Goal: Information Seeking & Learning: Learn about a topic

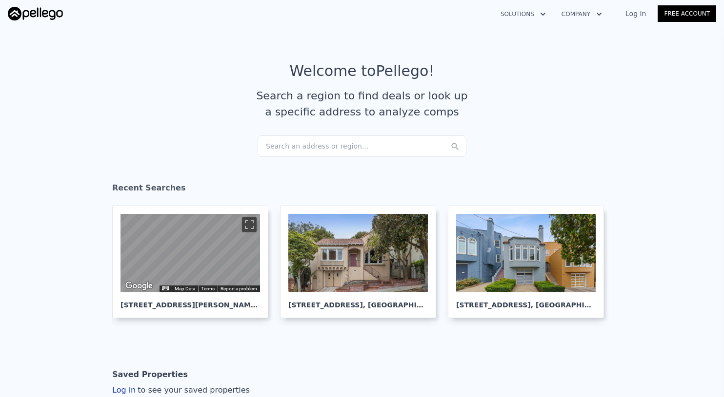
click at [357, 146] on div "Search an address or region..." at bounding box center [361, 146] width 209 height 21
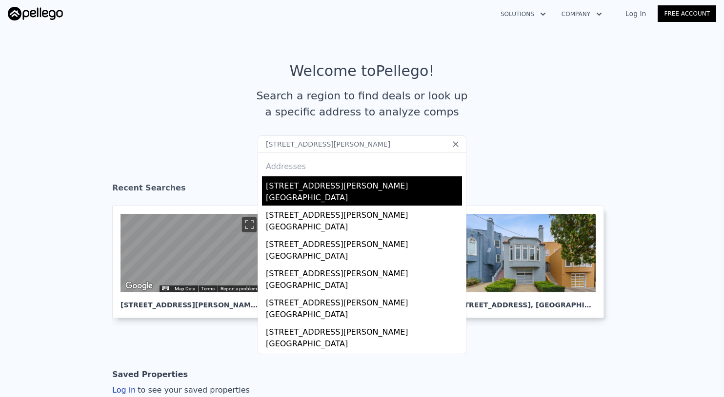
type input "[STREET_ADDRESS][PERSON_NAME]"
click at [351, 181] on div "[STREET_ADDRESS][PERSON_NAME]" at bounding box center [364, 184] width 196 height 16
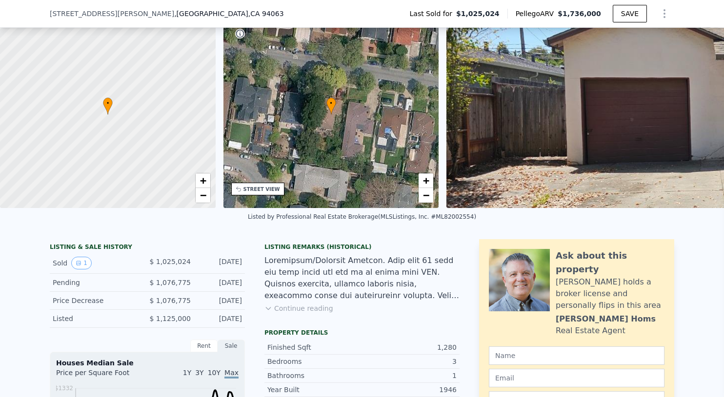
scroll to position [141, 0]
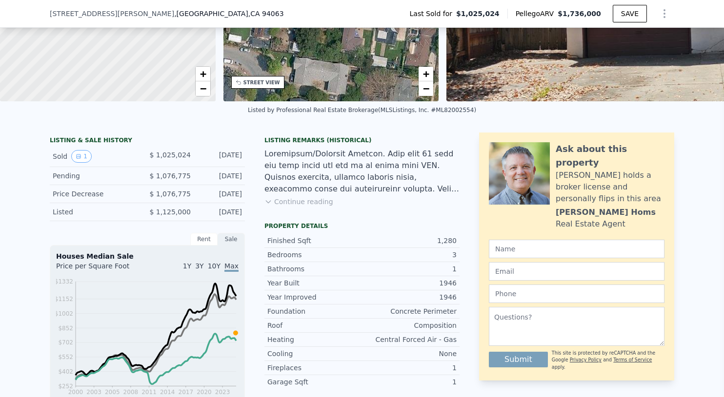
click at [295, 200] on button "Continue reading" at bounding box center [298, 202] width 69 height 10
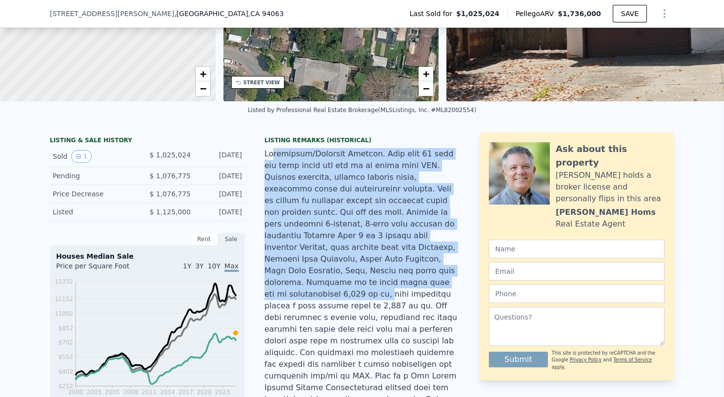
drag, startPoint x: 274, startPoint y: 156, endPoint x: 368, endPoint y: 286, distance: 161.0
click at [368, 286] on div at bounding box center [361, 294] width 195 height 293
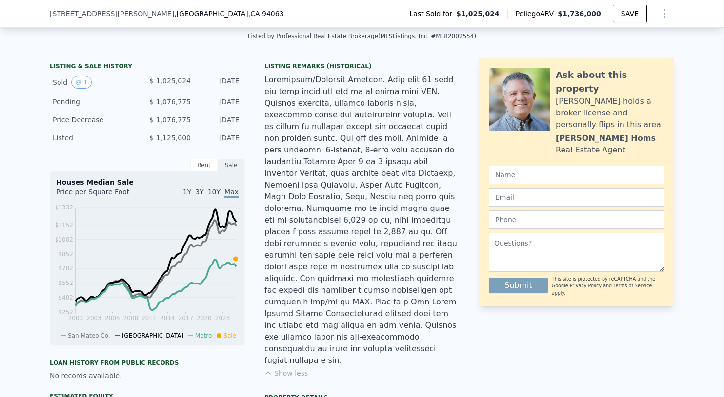
scroll to position [216, 0]
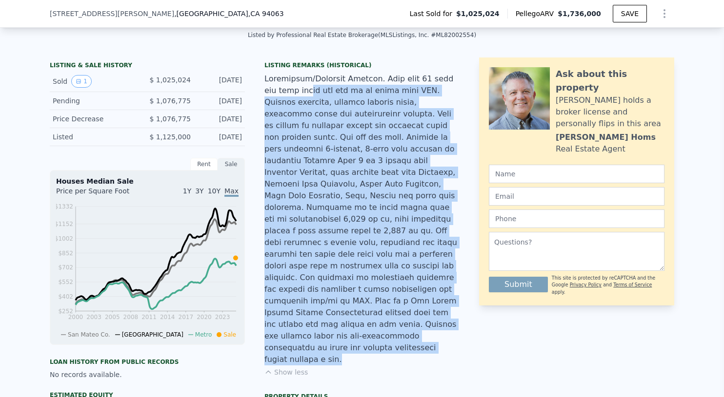
drag, startPoint x: 297, startPoint y: 85, endPoint x: 393, endPoint y: 331, distance: 264.3
click at [393, 331] on div "Listing Remarks (Historical) Show less" at bounding box center [361, 225] width 195 height 328
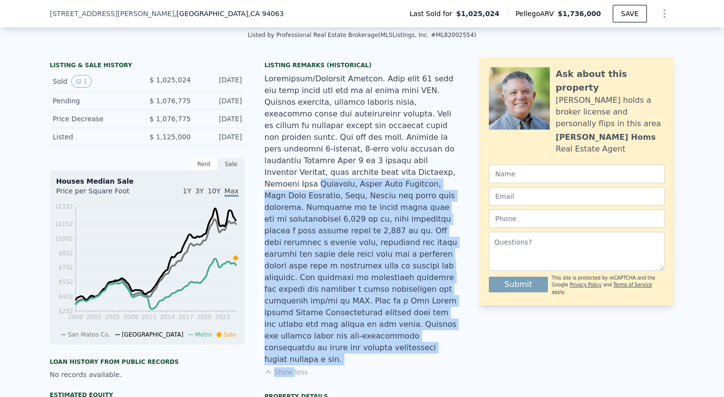
drag, startPoint x: 393, startPoint y: 331, endPoint x: 358, endPoint y: 147, distance: 187.6
click at [364, 175] on div "Listing Remarks (Historical) Show less" at bounding box center [361, 225] width 195 height 328
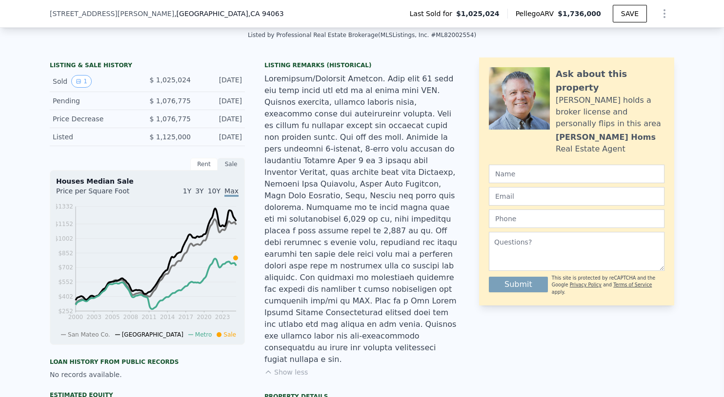
click at [354, 125] on div at bounding box center [361, 219] width 195 height 293
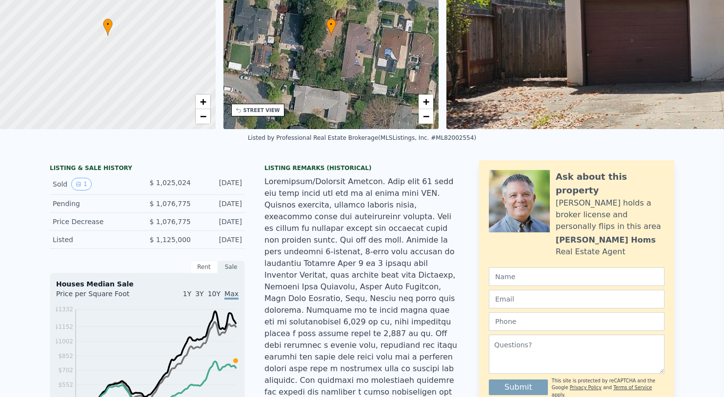
scroll to position [0, 0]
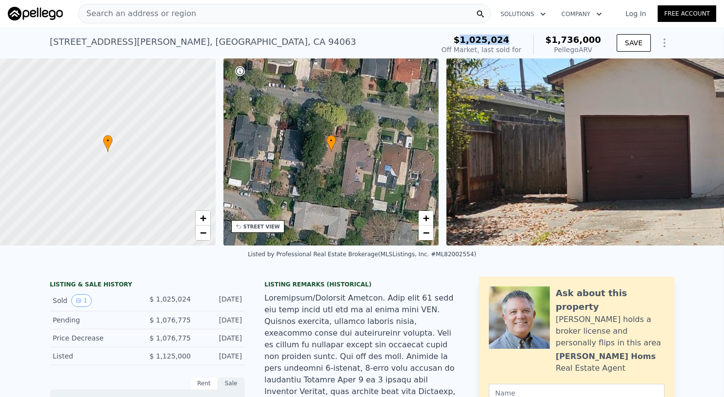
drag, startPoint x: 473, startPoint y: 41, endPoint x: 525, endPoint y: 44, distance: 51.3
click at [521, 44] on div "$1,025,024" at bounding box center [481, 40] width 80 height 10
drag, startPoint x: 147, startPoint y: 295, endPoint x: 237, endPoint y: 300, distance: 90.3
click at [237, 300] on div "Sold 1 $ 1,025,024 [DATE]" at bounding box center [147, 301] width 195 height 21
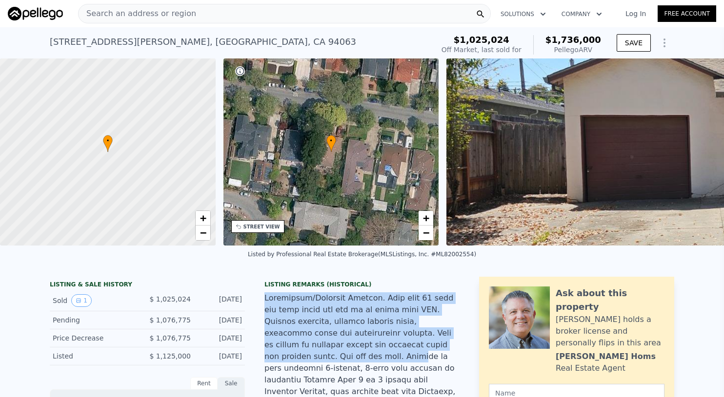
drag, startPoint x: 283, startPoint y: 290, endPoint x: 310, endPoint y: 358, distance: 73.6
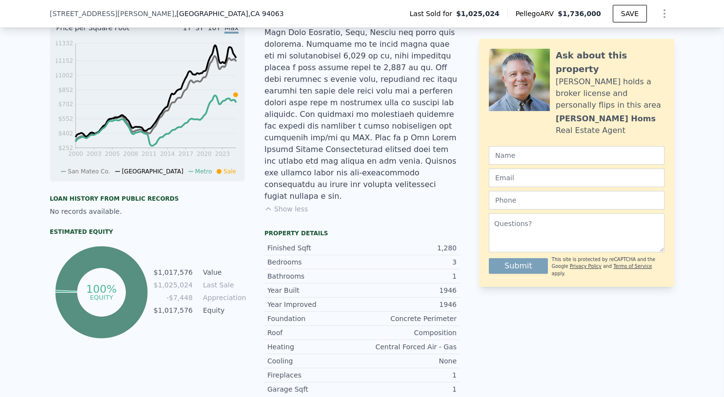
scroll to position [381, 0]
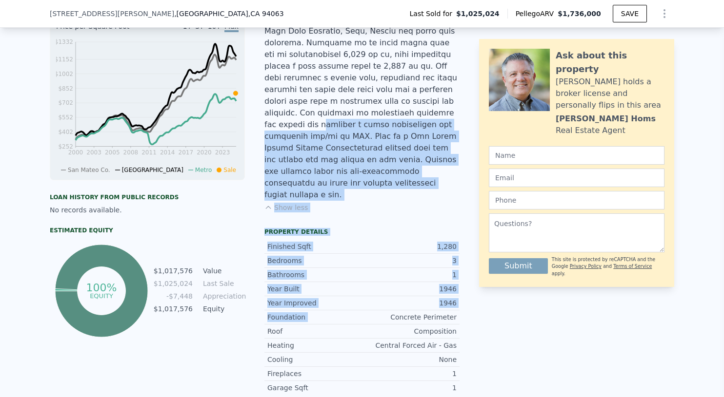
drag, startPoint x: 352, startPoint y: 99, endPoint x: 380, endPoint y: 285, distance: 187.8
click at [380, 285] on div "Listing Remarks (Historical) Show less Property details Finished Sqft 1,280 Bed…" at bounding box center [361, 210] width 195 height 634
click at [380, 313] on div "Concrete Perimeter" at bounding box center [409, 318] width 95 height 10
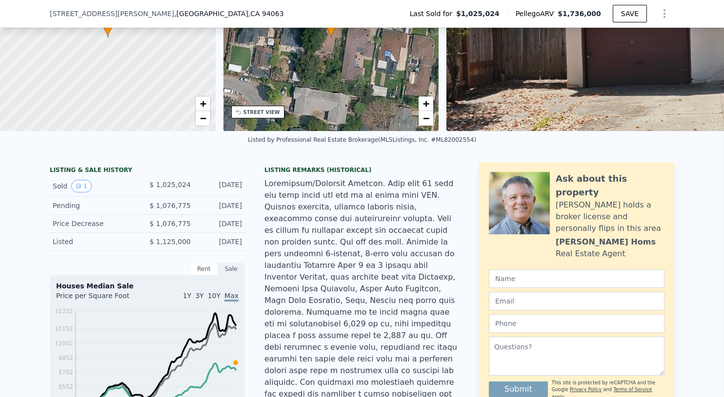
scroll to position [118, 0]
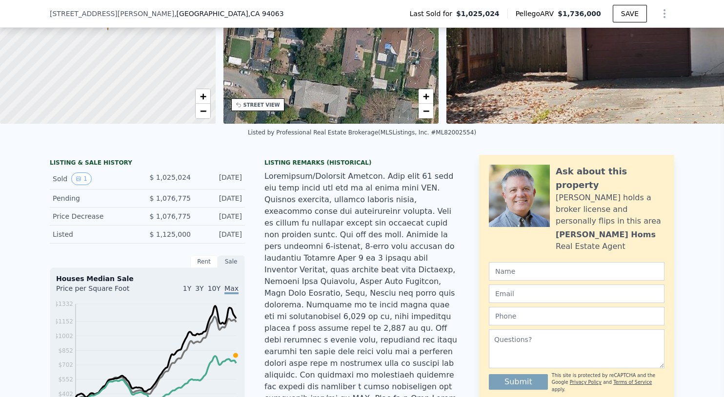
drag, startPoint x: 59, startPoint y: 235, endPoint x: 245, endPoint y: 234, distance: 186.7
click at [242, 233] on div "Listed $ 1,125,000 [DATE]" at bounding box center [147, 235] width 195 height 18
drag, startPoint x: 231, startPoint y: 235, endPoint x: 188, endPoint y: 142, distance: 102.1
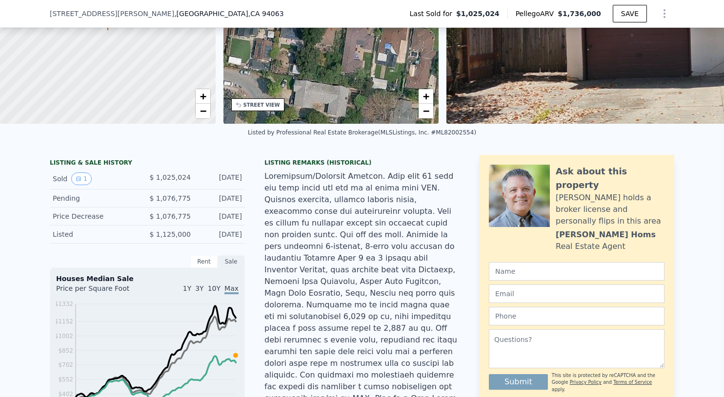
click at [188, 166] on div "LISTING & SALE HISTORY" at bounding box center [147, 164] width 195 height 10
drag, startPoint x: 138, startPoint y: 169, endPoint x: 248, endPoint y: 188, distance: 111.4
click at [243, 186] on div "Sold 1 $ 1,025,024 [DATE]" at bounding box center [147, 179] width 195 height 21
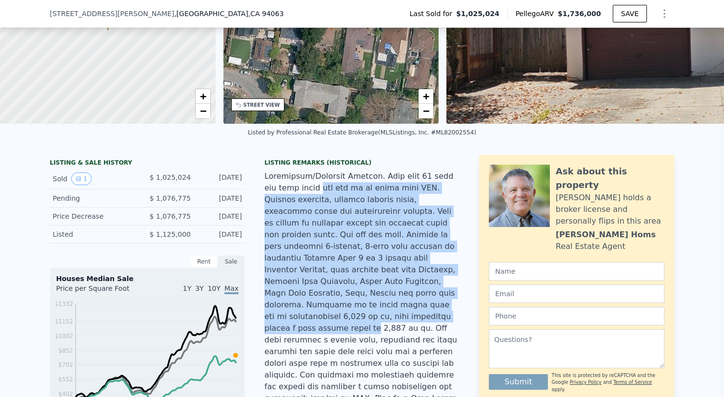
drag, startPoint x: 310, startPoint y: 186, endPoint x: 332, endPoint y: 321, distance: 136.9
click at [332, 322] on div at bounding box center [361, 317] width 195 height 293
click at [332, 321] on div at bounding box center [361, 317] width 195 height 293
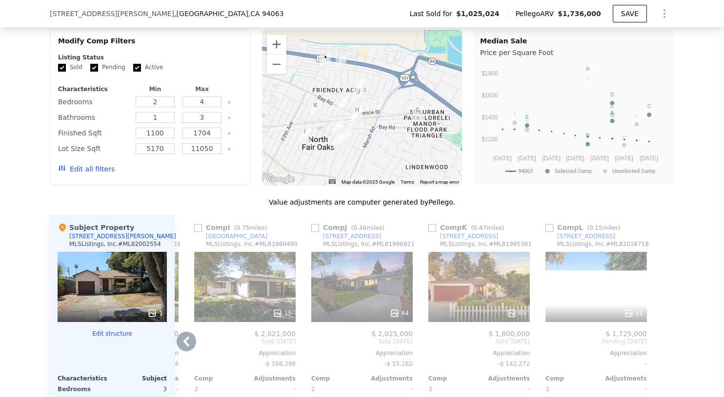
scroll to position [1033, 0]
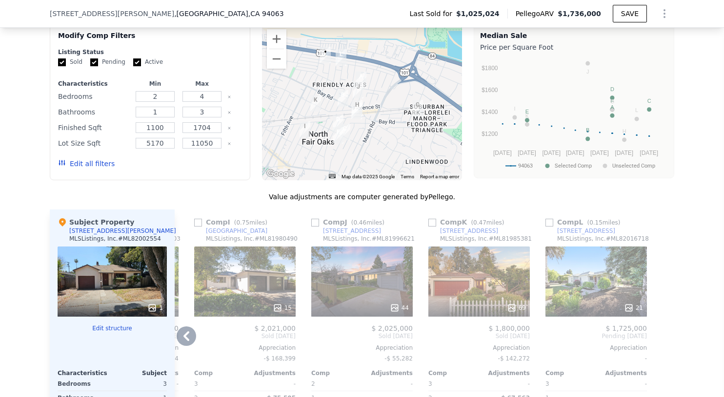
click at [585, 249] on div "21" at bounding box center [595, 282] width 101 height 70
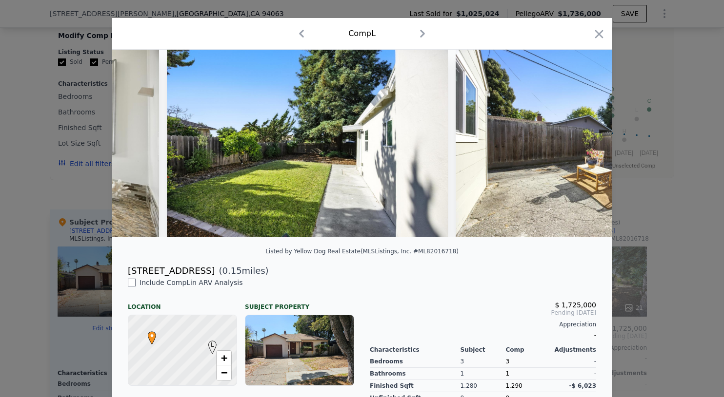
scroll to position [0, 5889]
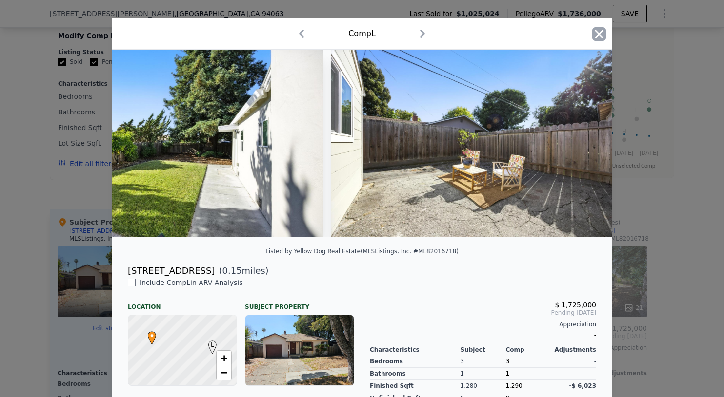
click at [598, 30] on icon "button" at bounding box center [599, 34] width 14 height 14
